Goal: Communication & Community: Share content

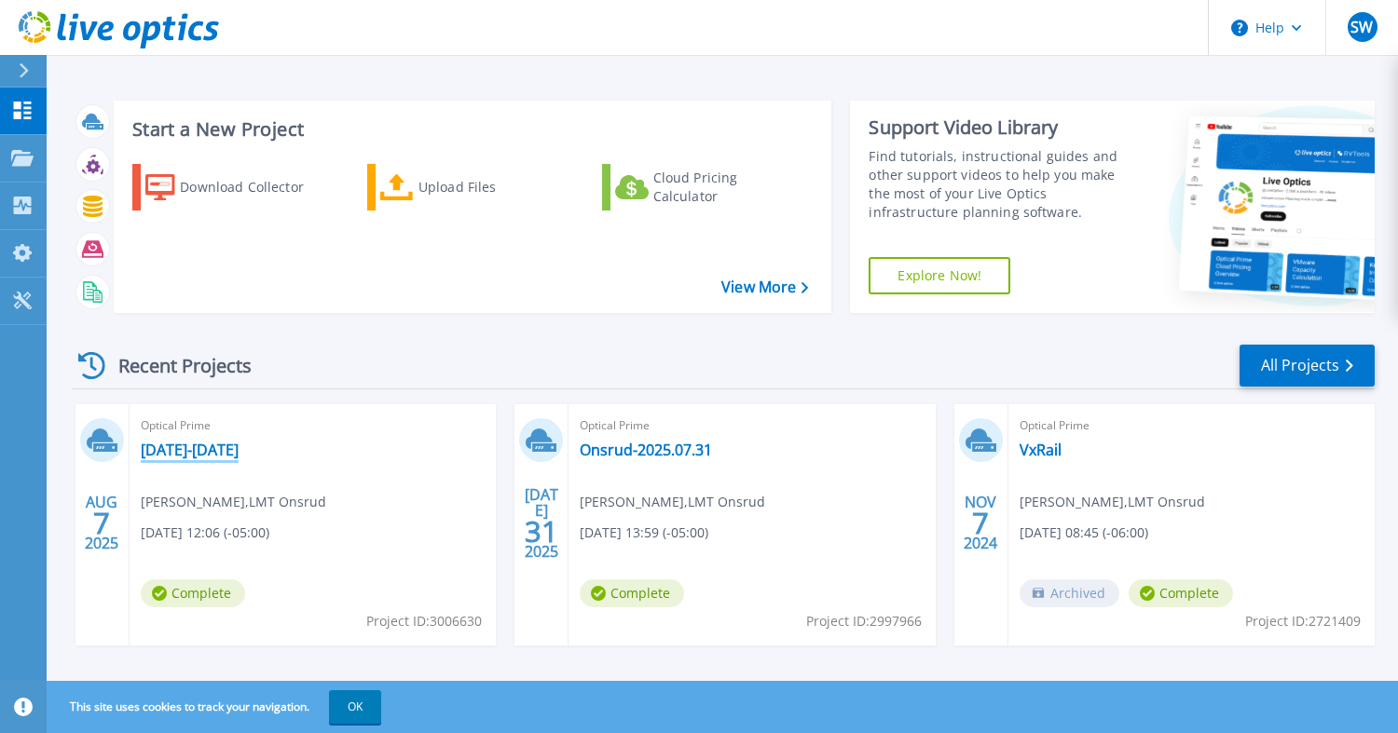
click at [239, 446] on link "[DATE]-[DATE]" at bounding box center [190, 450] width 98 height 19
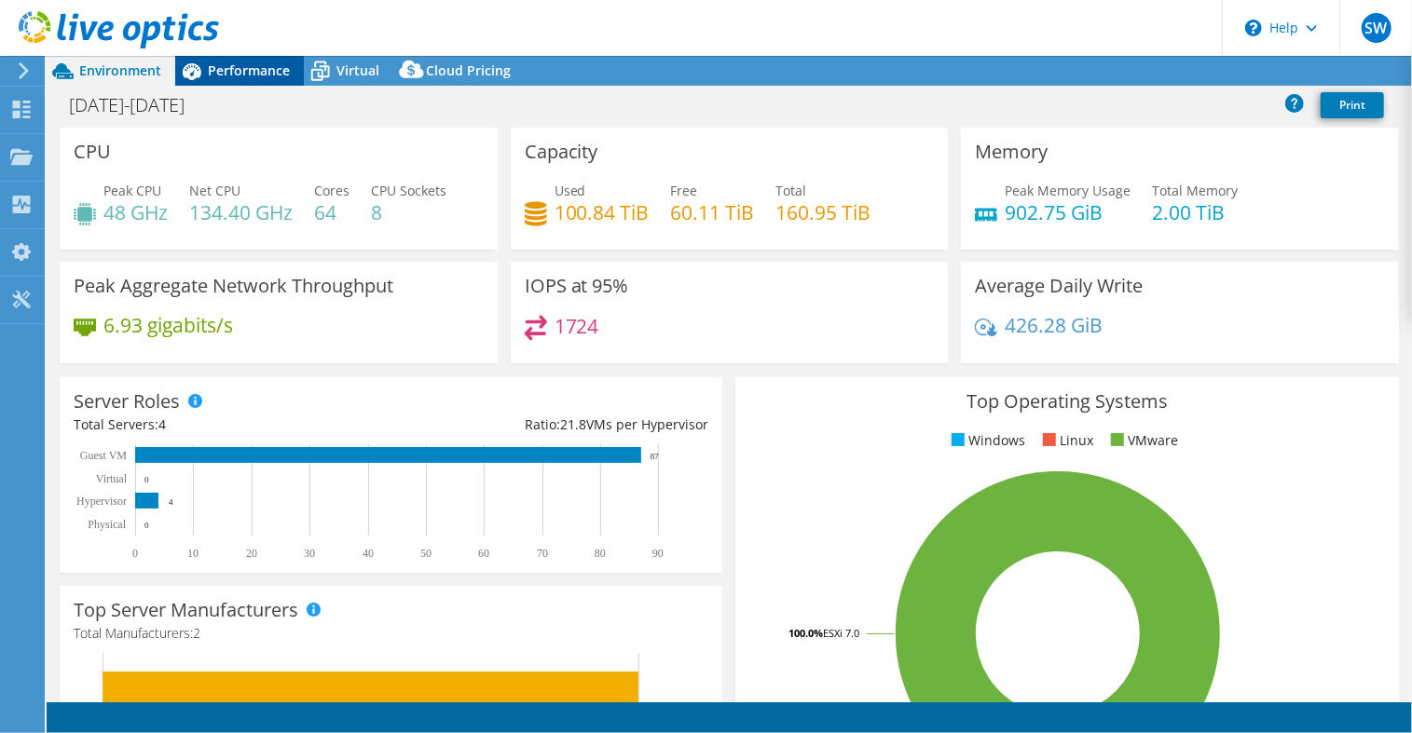
select select "USD"
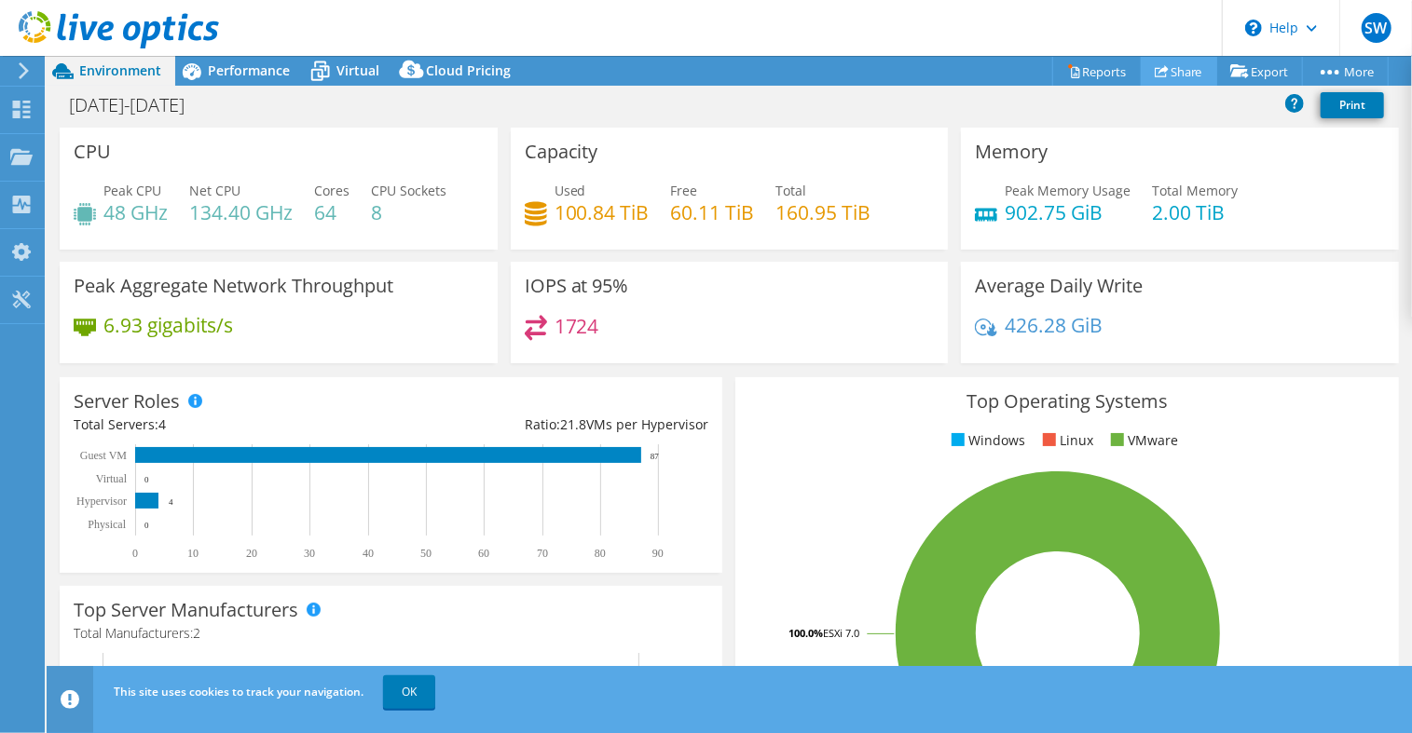
click at [1177, 72] on link "Share" at bounding box center [1179, 71] width 76 height 29
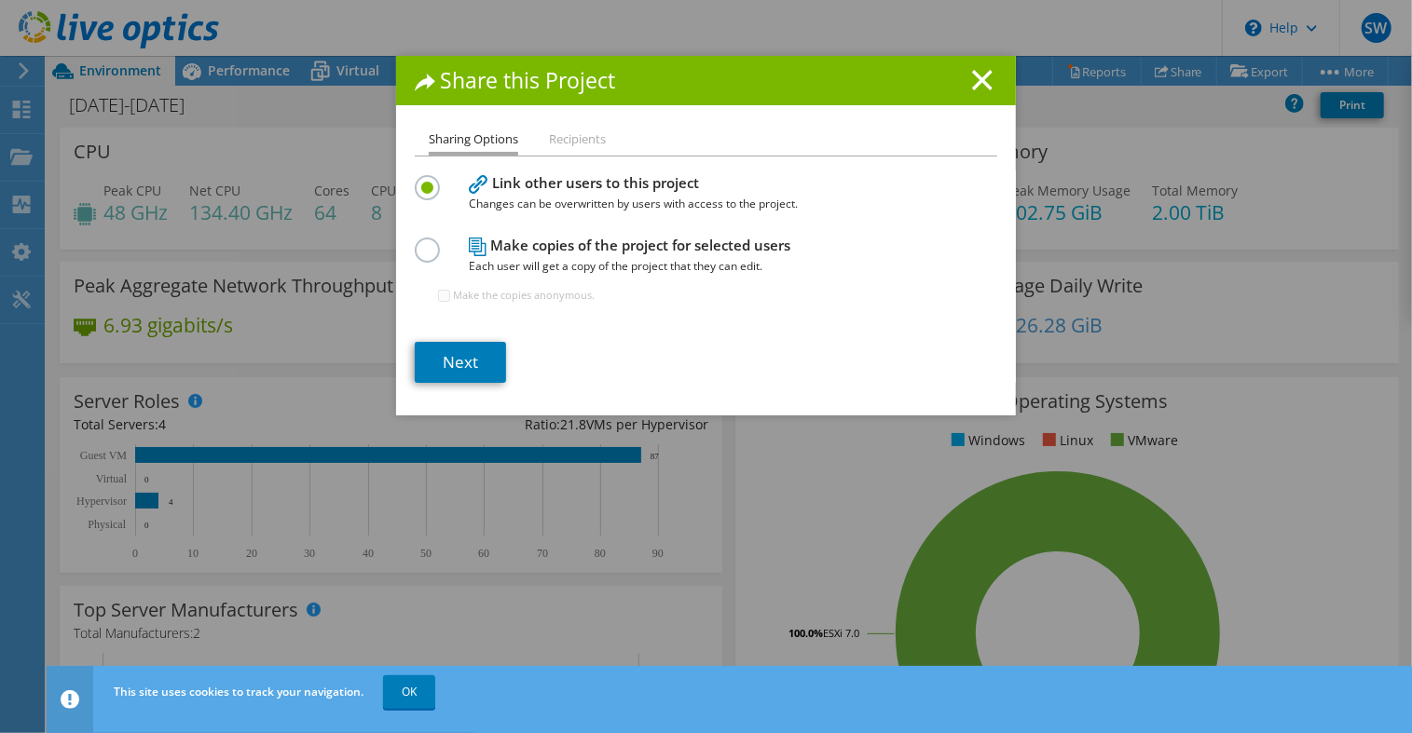
click at [416, 242] on label at bounding box center [431, 240] width 33 height 5
click at [0, 0] on input "radio" at bounding box center [0, 0] width 0 height 0
click at [576, 139] on li "Recipients" at bounding box center [577, 140] width 57 height 23
click at [451, 361] on link "Next" at bounding box center [460, 362] width 91 height 41
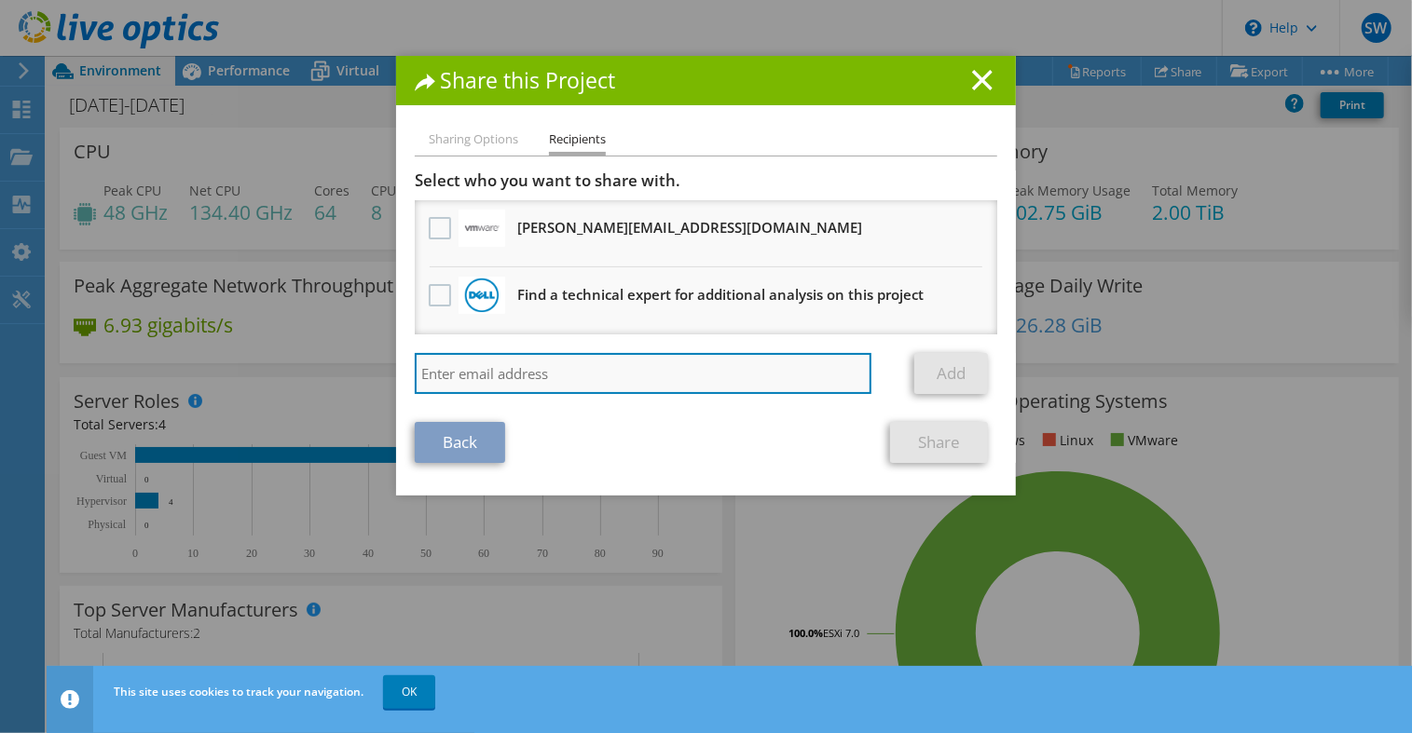
click at [537, 374] on input "search" at bounding box center [643, 373] width 457 height 41
paste input "[EMAIL_ADDRESS][DOMAIN_NAME]"
click at [699, 379] on input "[EMAIL_ADDRESS][DOMAIN_NAME]" at bounding box center [643, 373] width 457 height 41
type input "[EMAIL_ADDRESS][DOMAIN_NAME]"
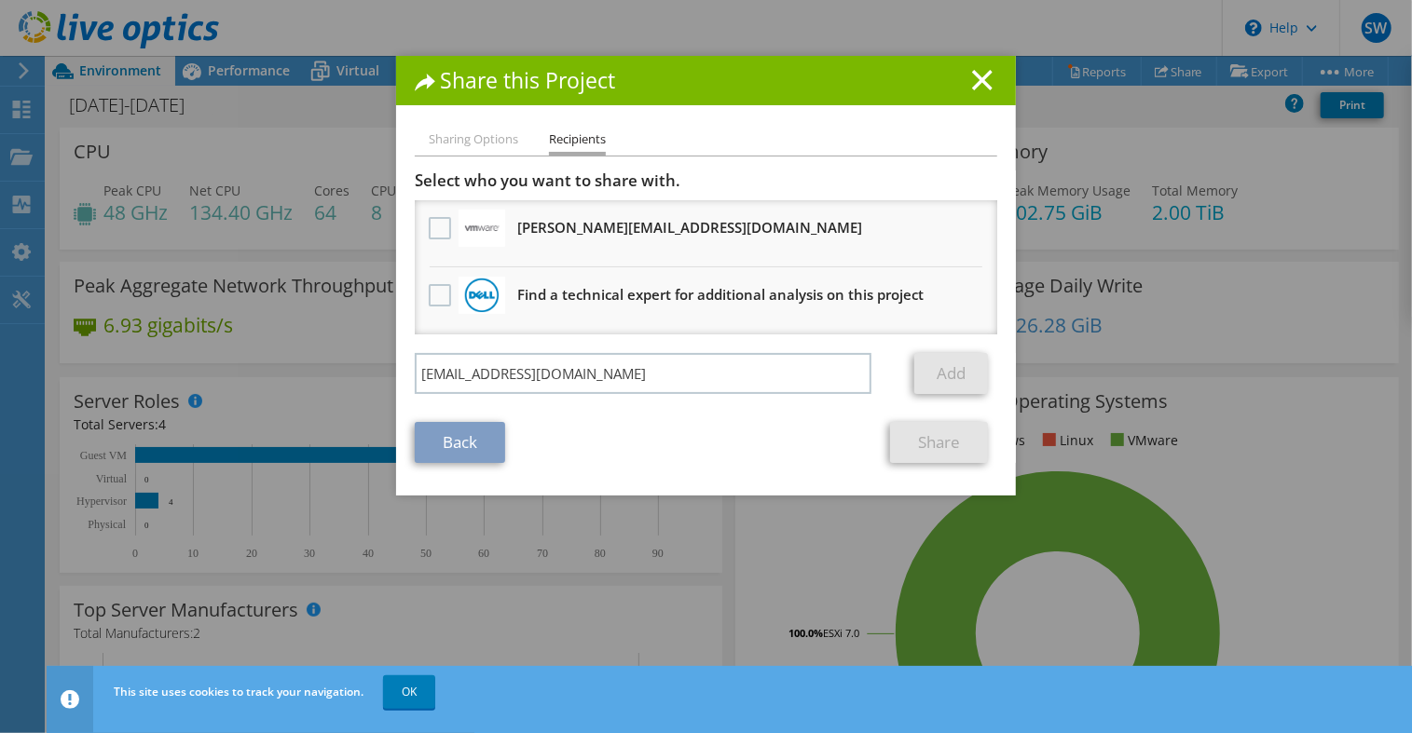
click at [654, 422] on div "Back Share" at bounding box center [706, 442] width 582 height 41
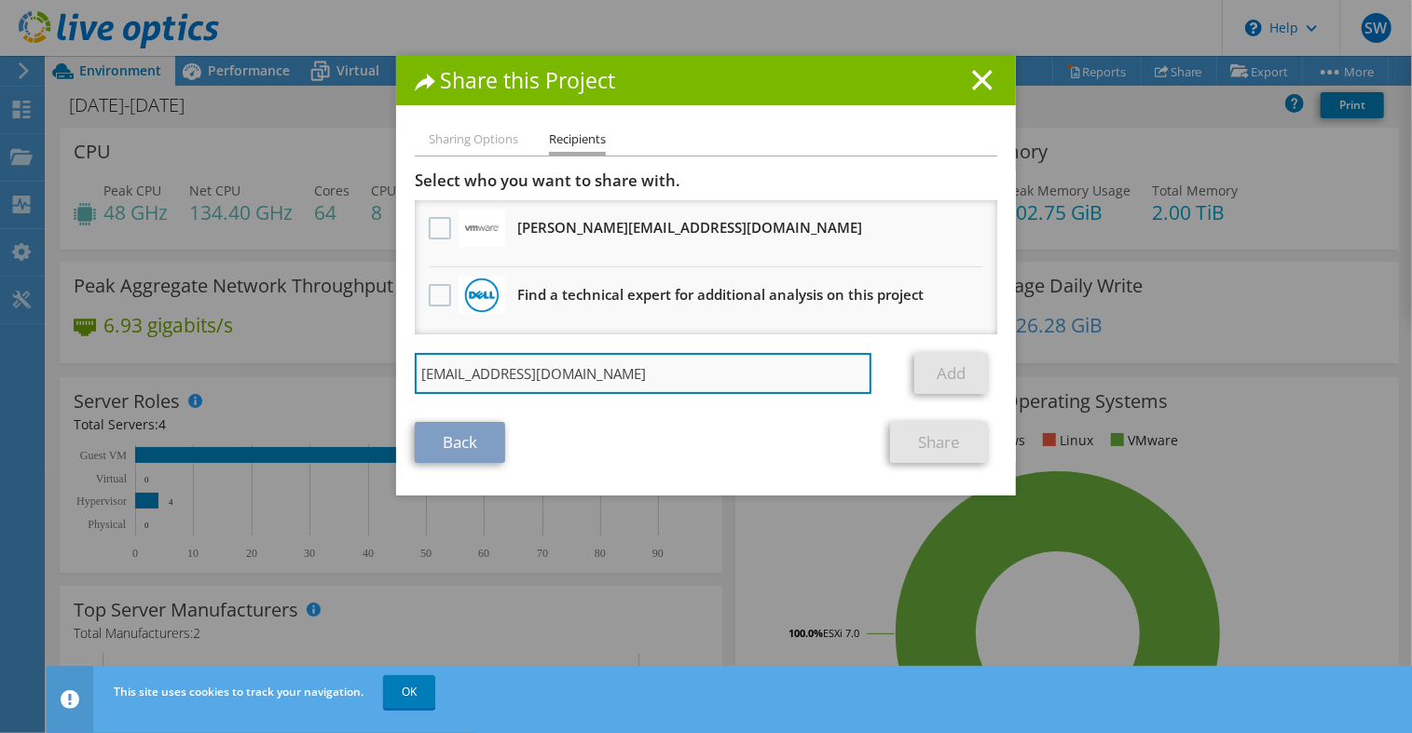
click at [678, 372] on input "[EMAIL_ADDRESS][DOMAIN_NAME]" at bounding box center [643, 373] width 457 height 41
click at [678, 374] on input "[EMAIL_ADDRESS][DOMAIN_NAME]" at bounding box center [643, 373] width 457 height 41
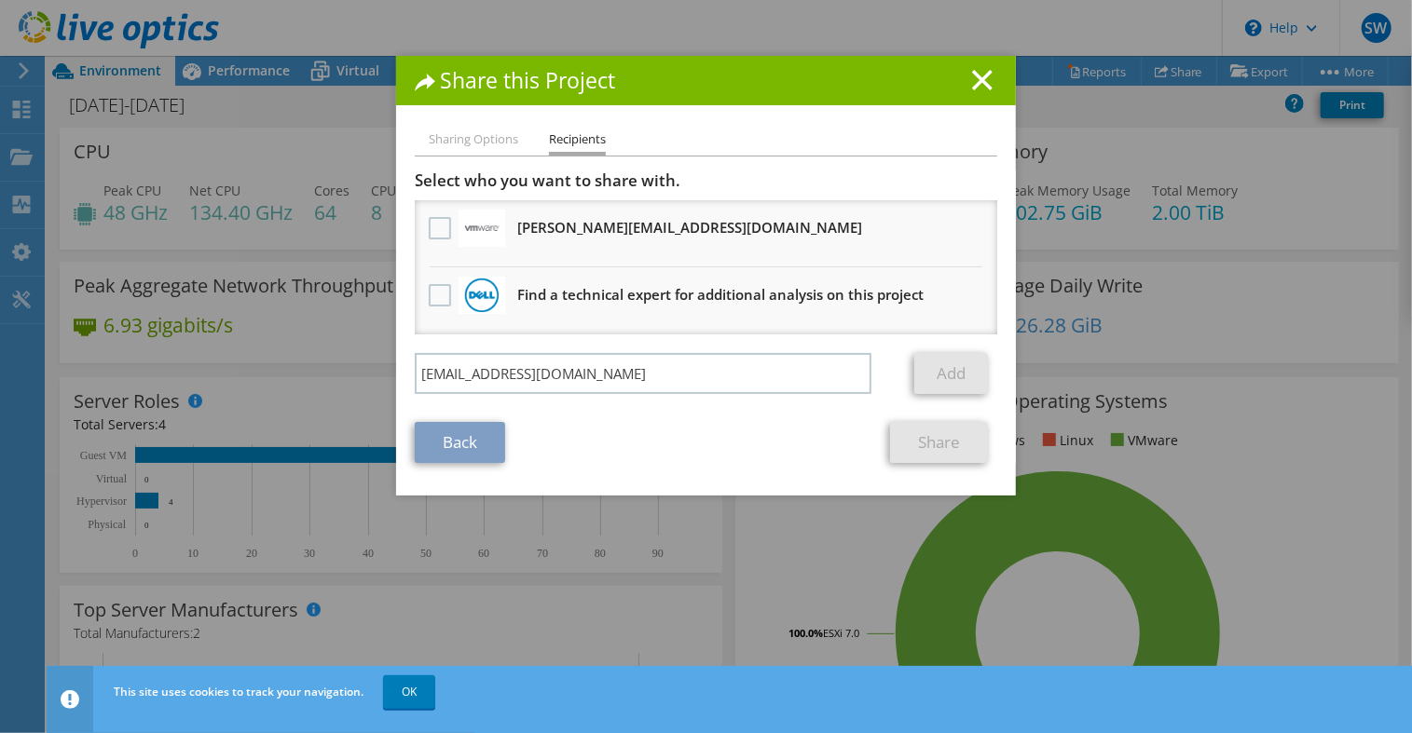
click at [688, 452] on div "Back Share" at bounding box center [706, 442] width 582 height 41
click at [458, 439] on link "Back" at bounding box center [460, 442] width 90 height 41
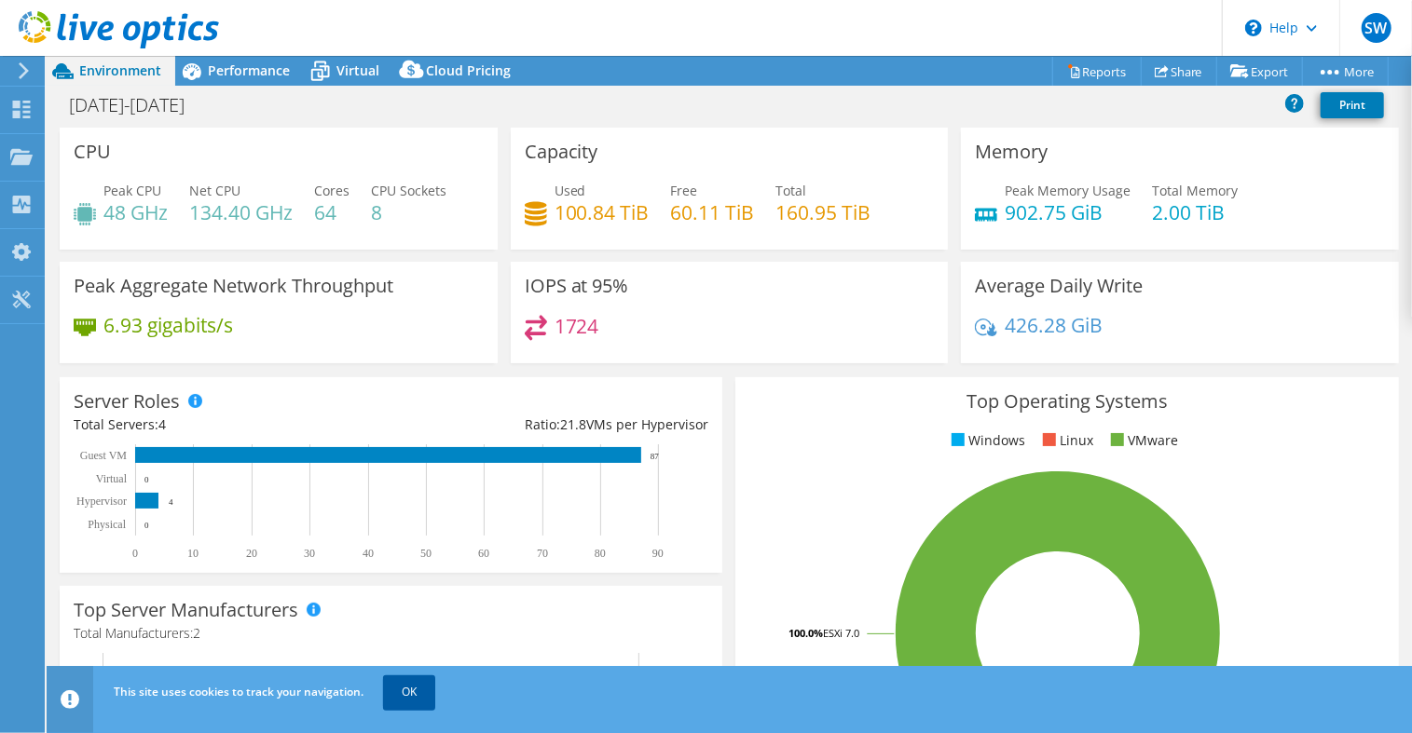
click at [418, 702] on link "OK" at bounding box center [409, 693] width 52 height 34
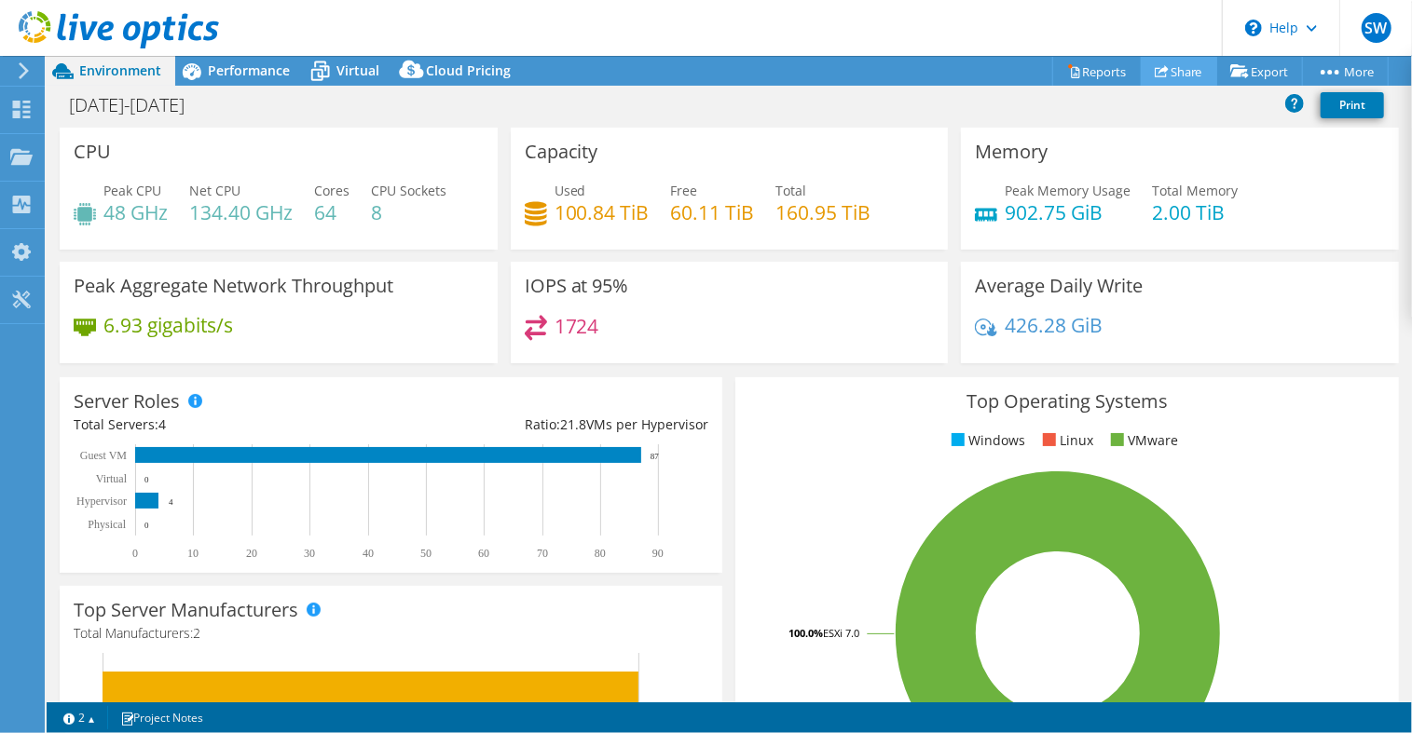
click at [1186, 70] on link "Share" at bounding box center [1179, 71] width 76 height 29
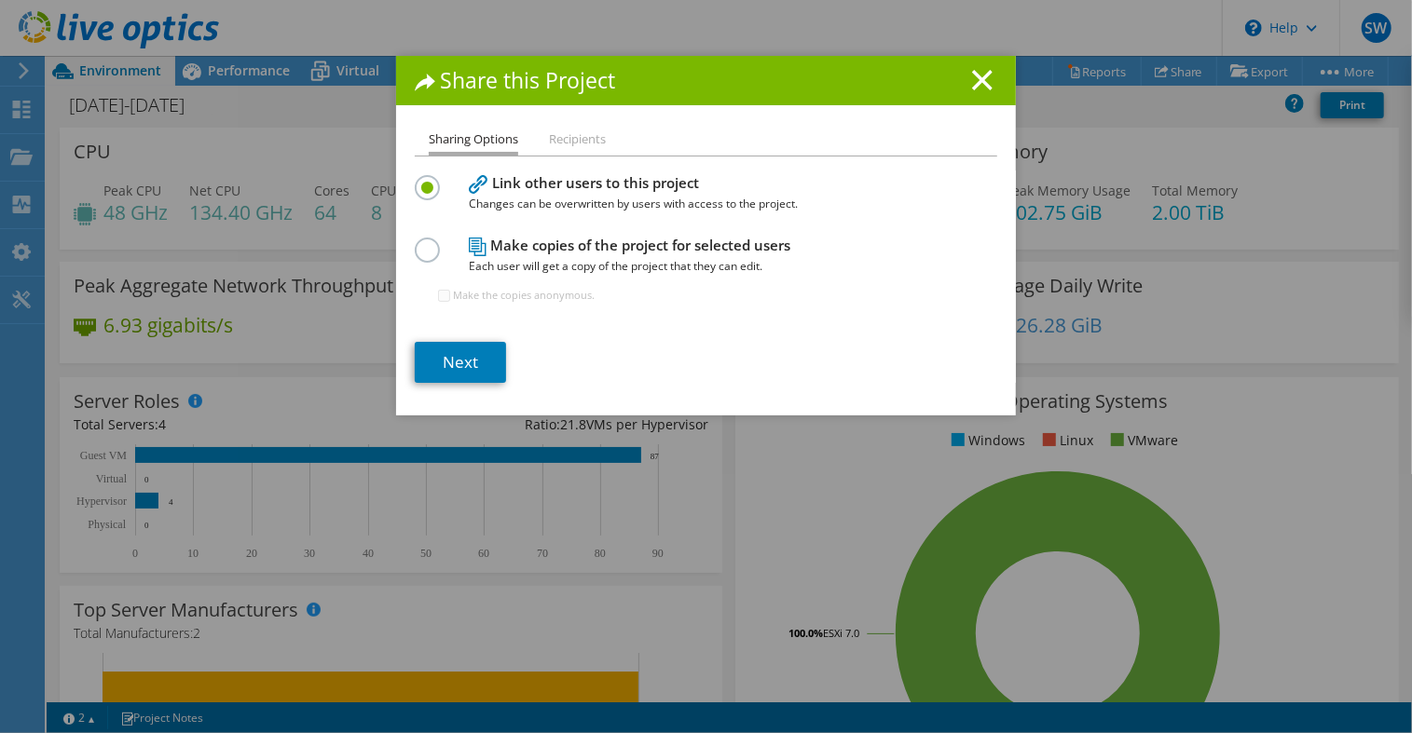
click at [432, 242] on label at bounding box center [431, 240] width 33 height 5
click at [0, 0] on input "radio" at bounding box center [0, 0] width 0 height 0
click at [458, 362] on link "Next" at bounding box center [460, 362] width 91 height 41
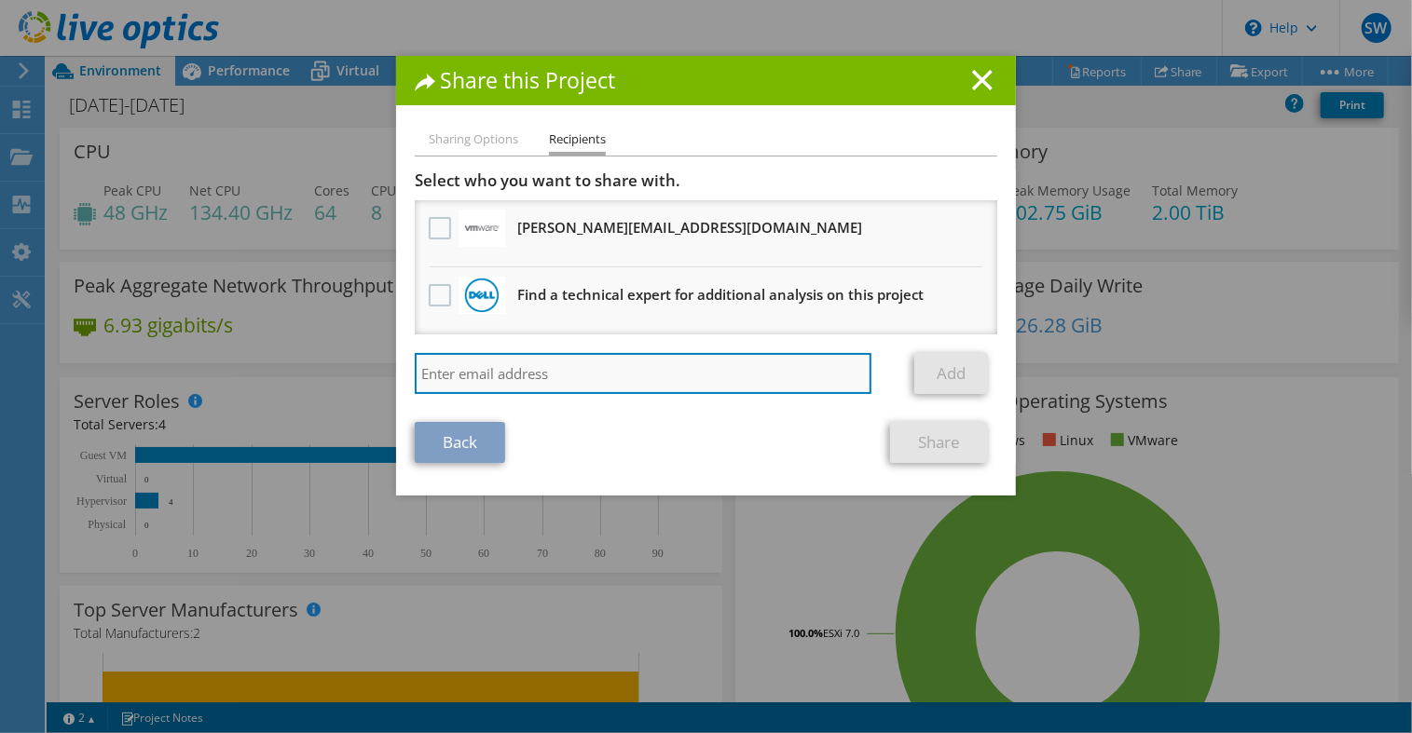
paste input "[EMAIL_ADDRESS][DOMAIN_NAME]"
type input "[EMAIL_ADDRESS][DOMAIN_NAME]"
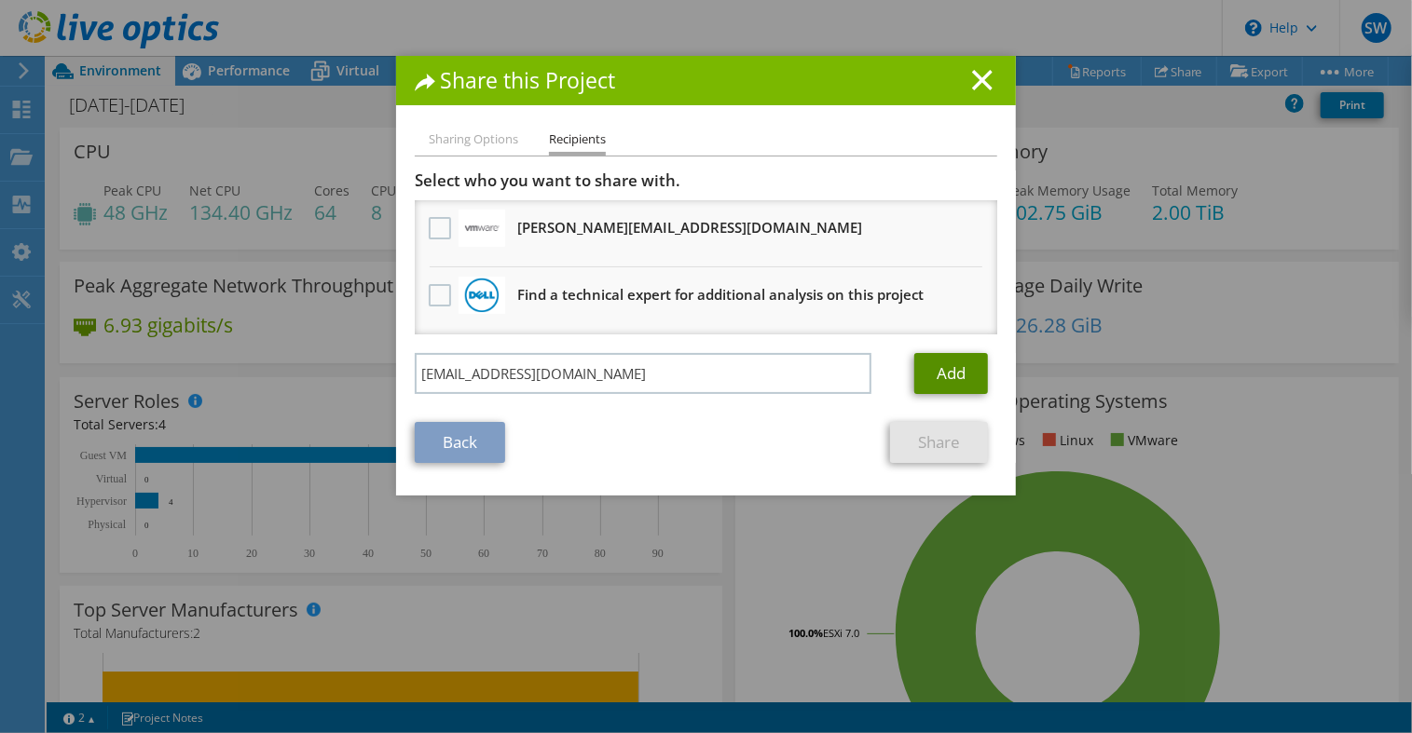
click at [952, 374] on link "Add" at bounding box center [951, 373] width 74 height 41
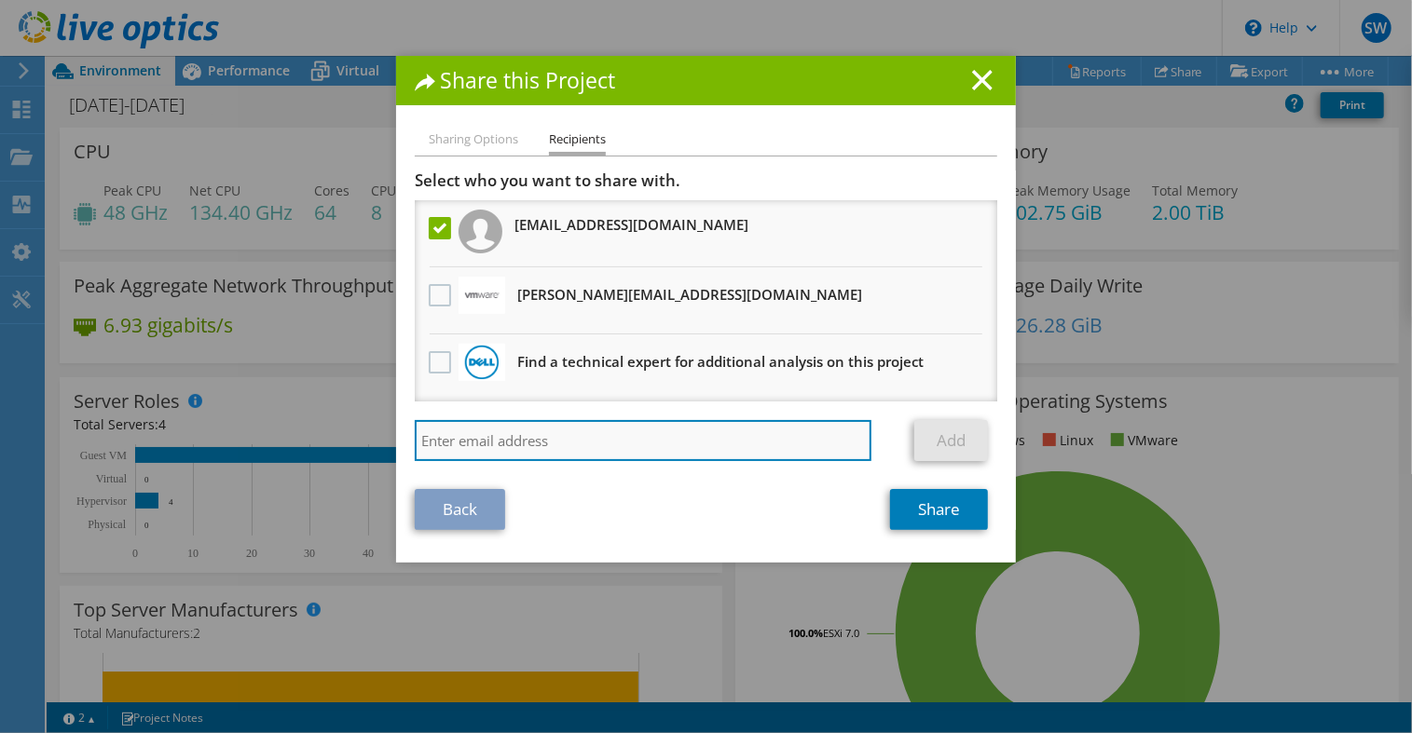
click at [567, 436] on input "search" at bounding box center [643, 440] width 457 height 41
drag, startPoint x: 567, startPoint y: 436, endPoint x: 515, endPoint y: 443, distance: 51.7
click at [515, 443] on input "search" at bounding box center [643, 440] width 457 height 41
paste input "[EMAIL_ADDRESS][DOMAIN_NAME]"
type input "[EMAIL_ADDRESS][DOMAIN_NAME]"
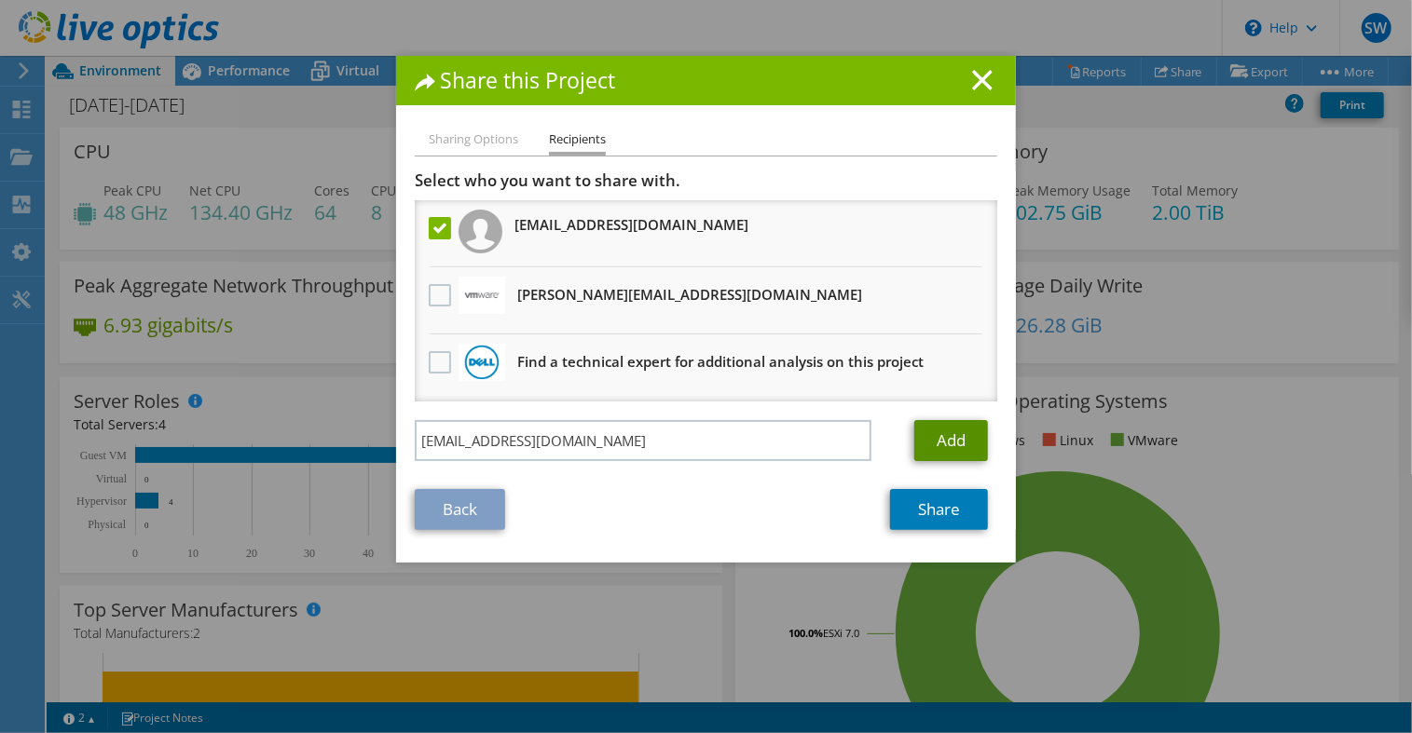
click at [957, 438] on link "Add" at bounding box center [951, 440] width 74 height 41
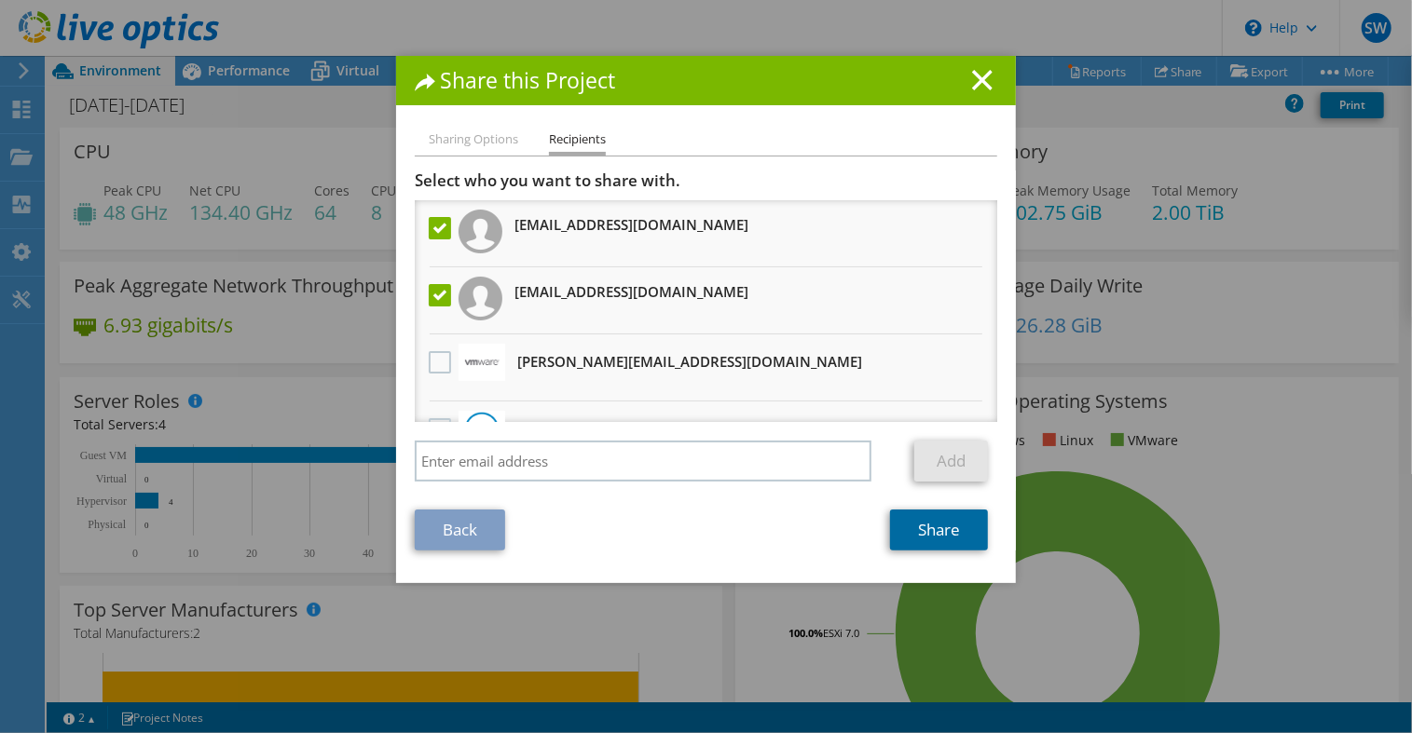
click at [945, 524] on link "Share" at bounding box center [939, 530] width 98 height 41
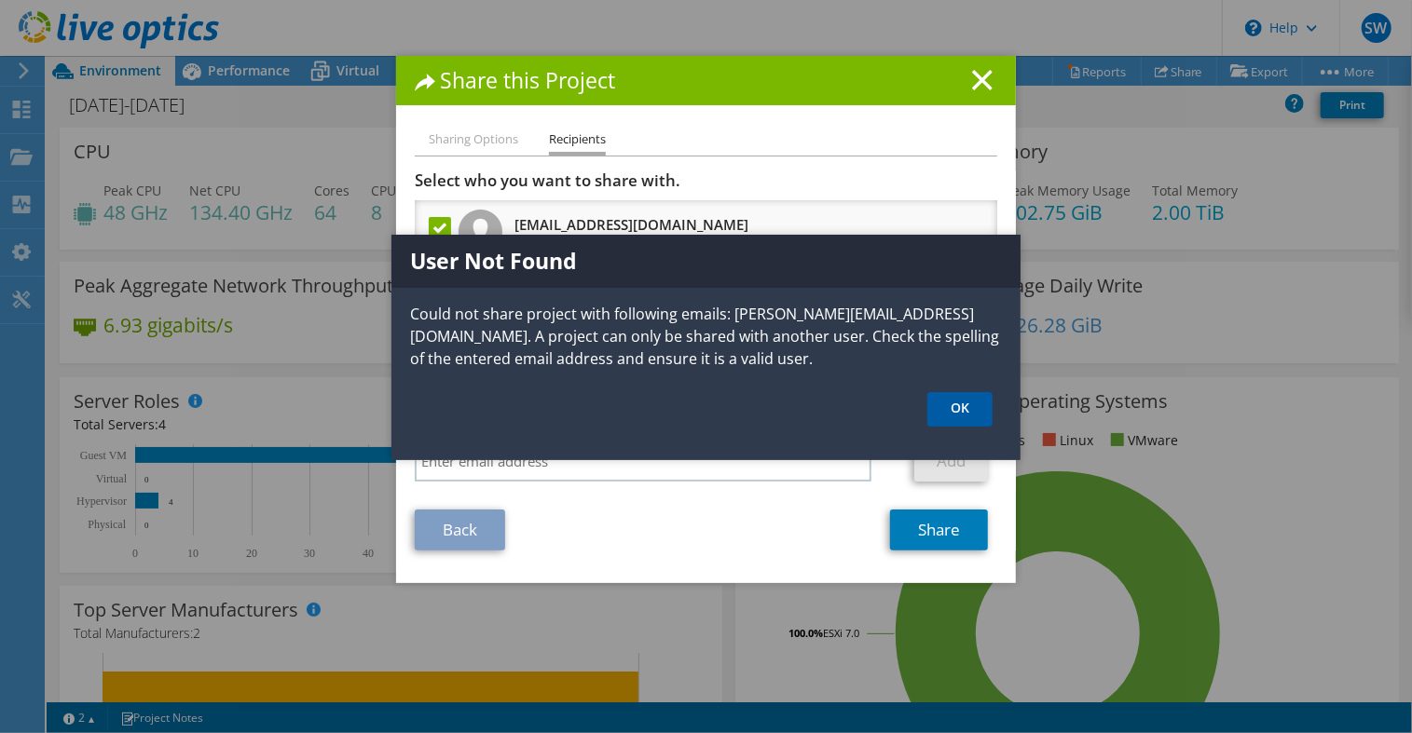
click at [971, 397] on link "OK" at bounding box center [959, 409] width 65 height 34
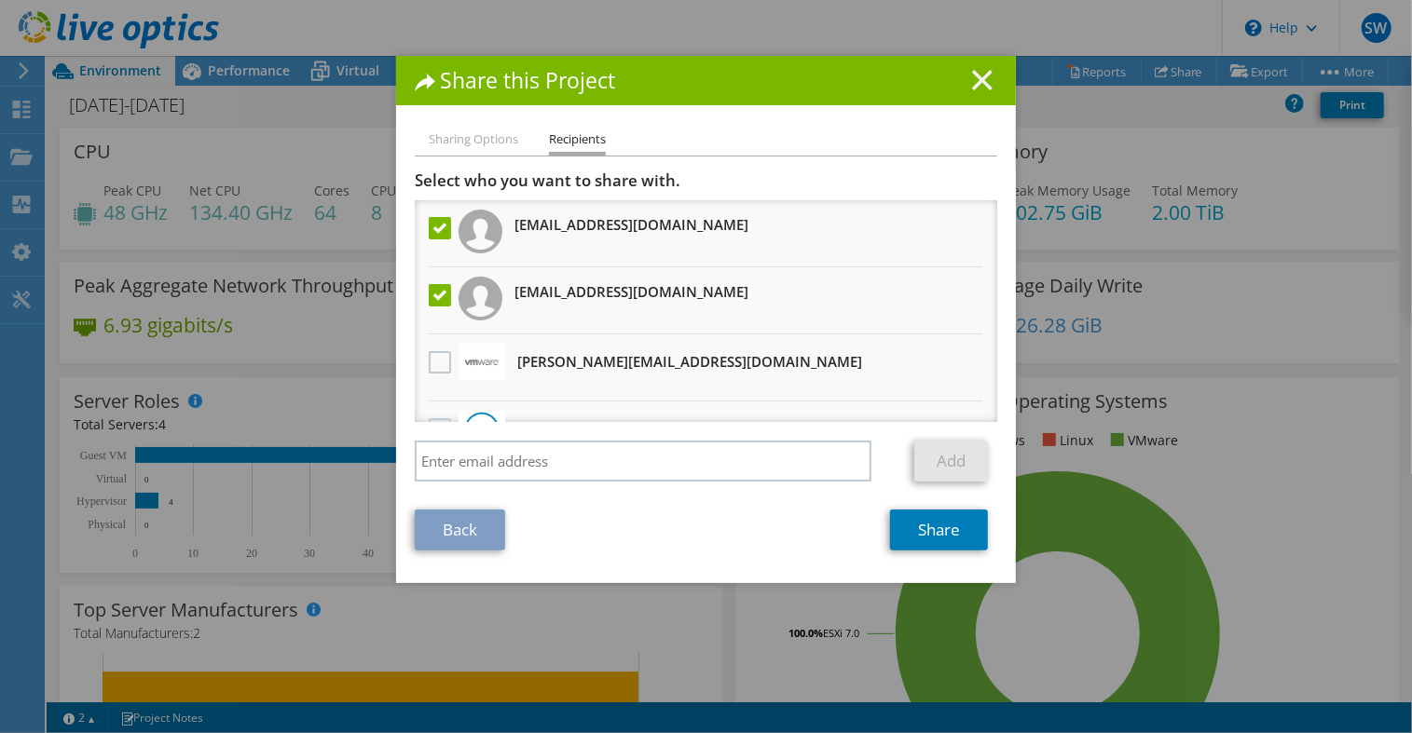
click at [977, 86] on icon at bounding box center [982, 80] width 21 height 21
